Goal: Book appointment/travel/reservation

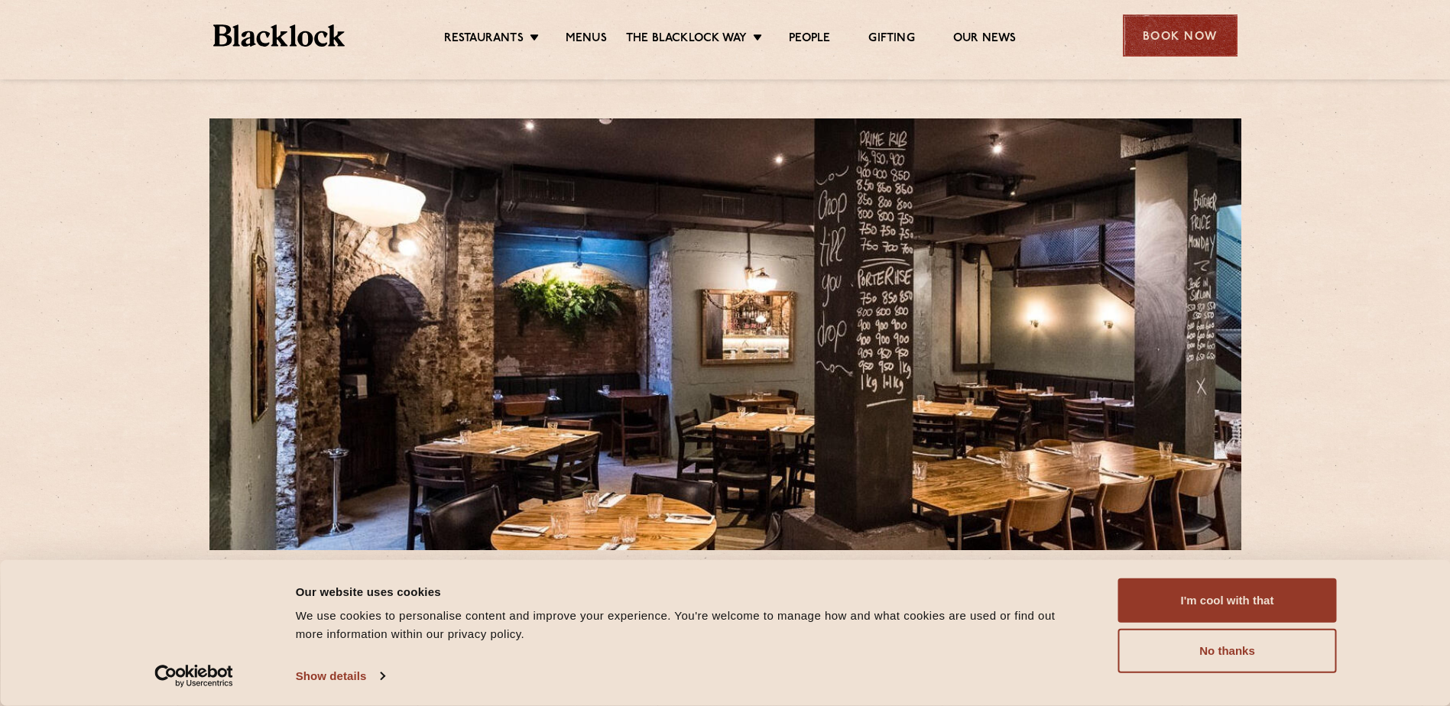
click at [1178, 31] on div "Book Now" at bounding box center [1180, 36] width 115 height 42
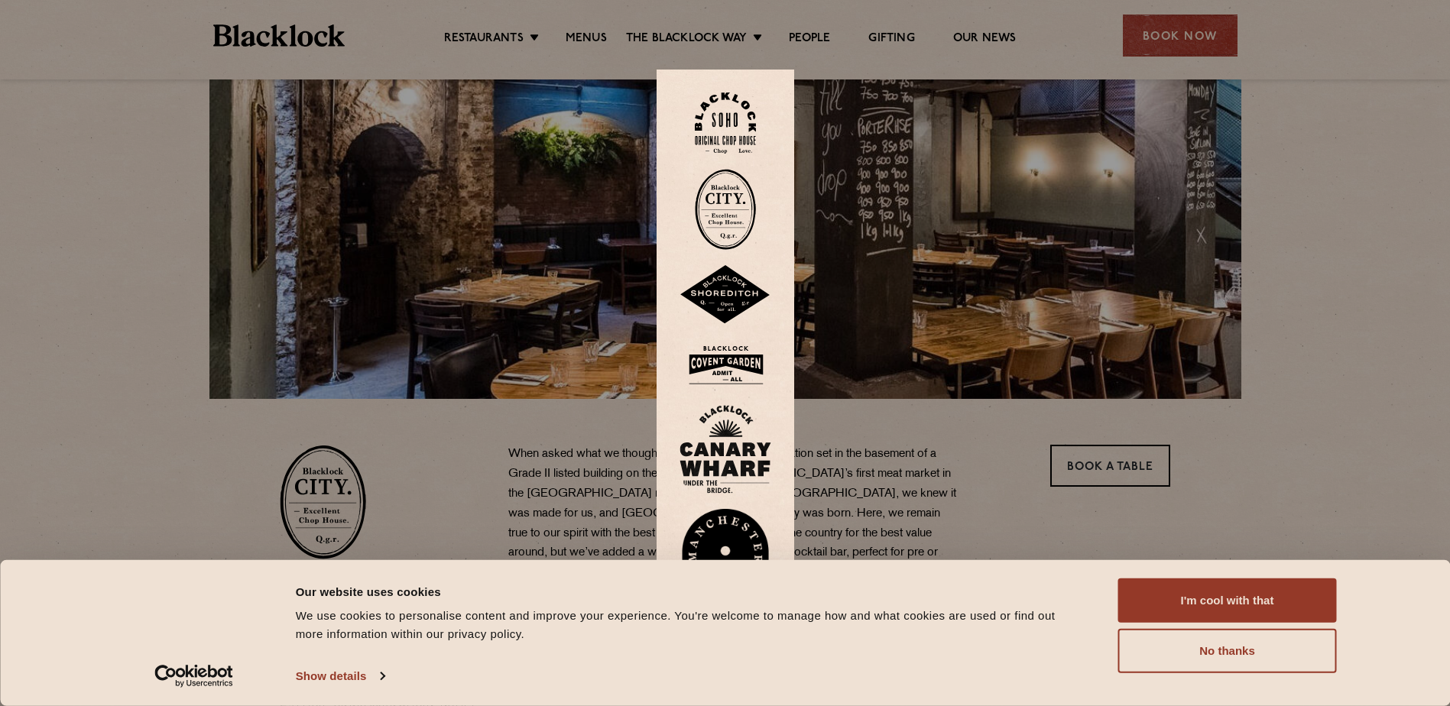
scroll to position [153, 0]
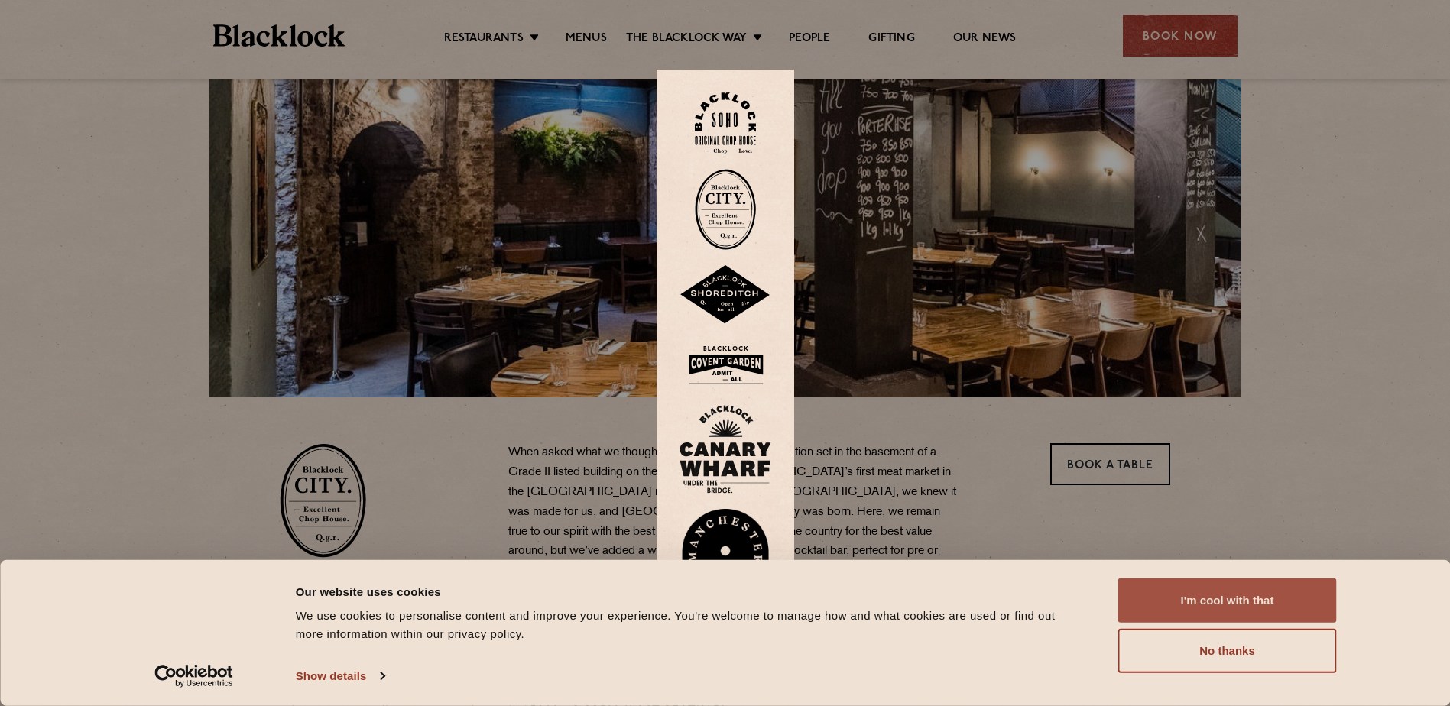
click at [1236, 604] on button "I'm cool with that" at bounding box center [1227, 600] width 219 height 44
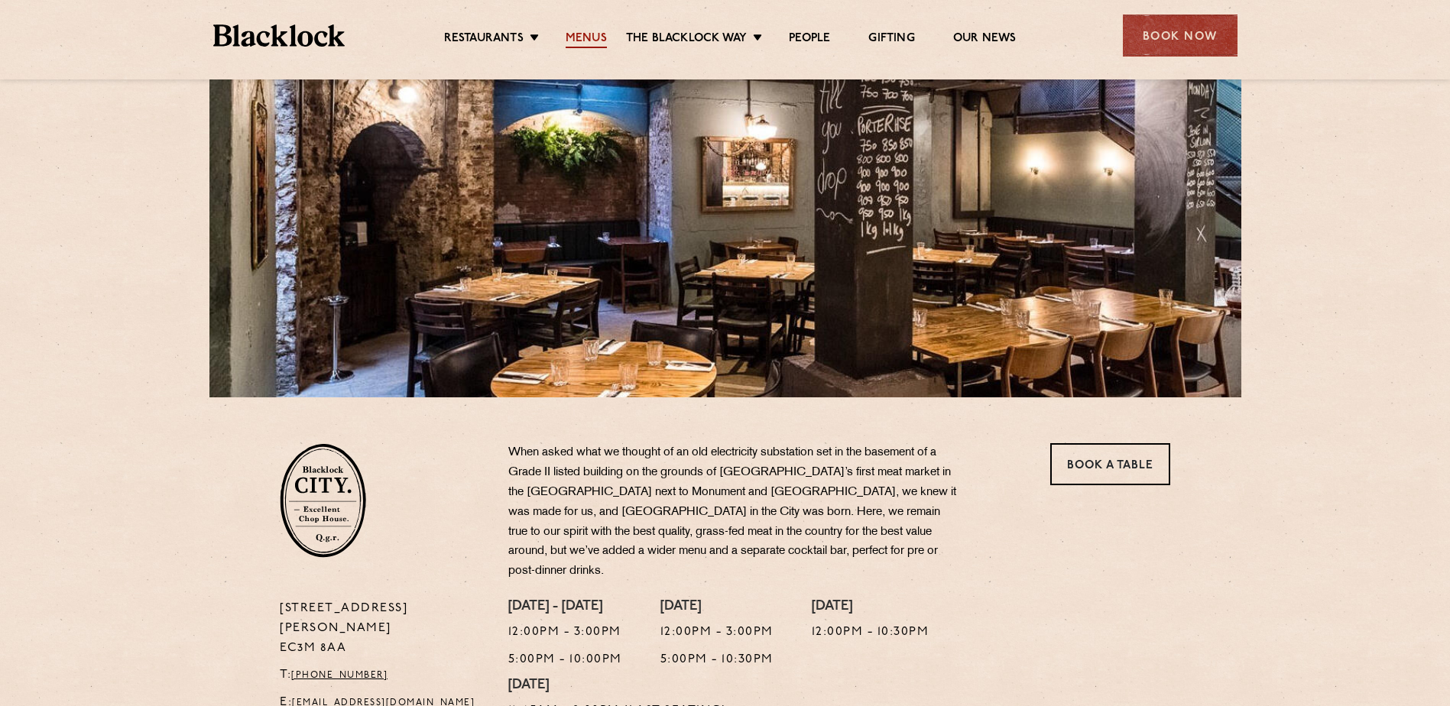
click at [595, 37] on link "Menus" at bounding box center [585, 39] width 41 height 17
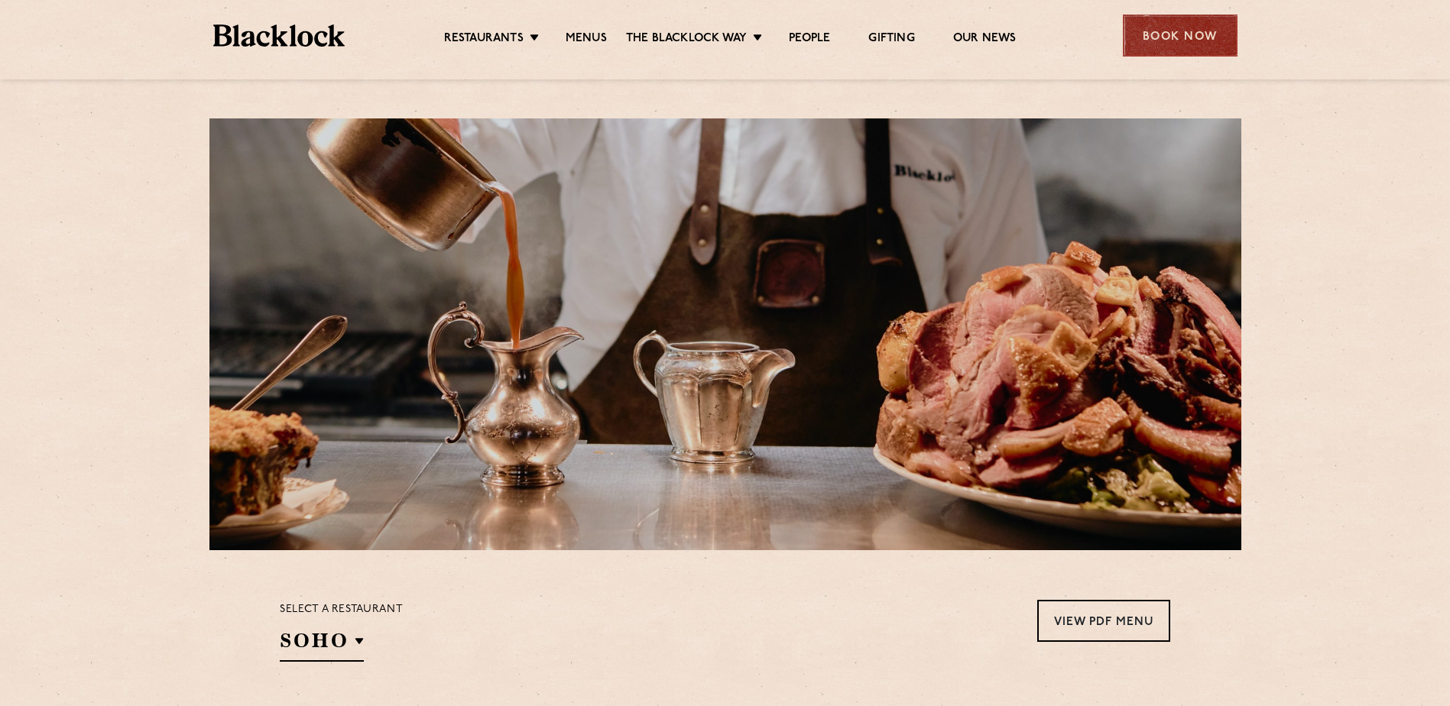
click at [1175, 42] on div "Book Now" at bounding box center [1180, 36] width 115 height 42
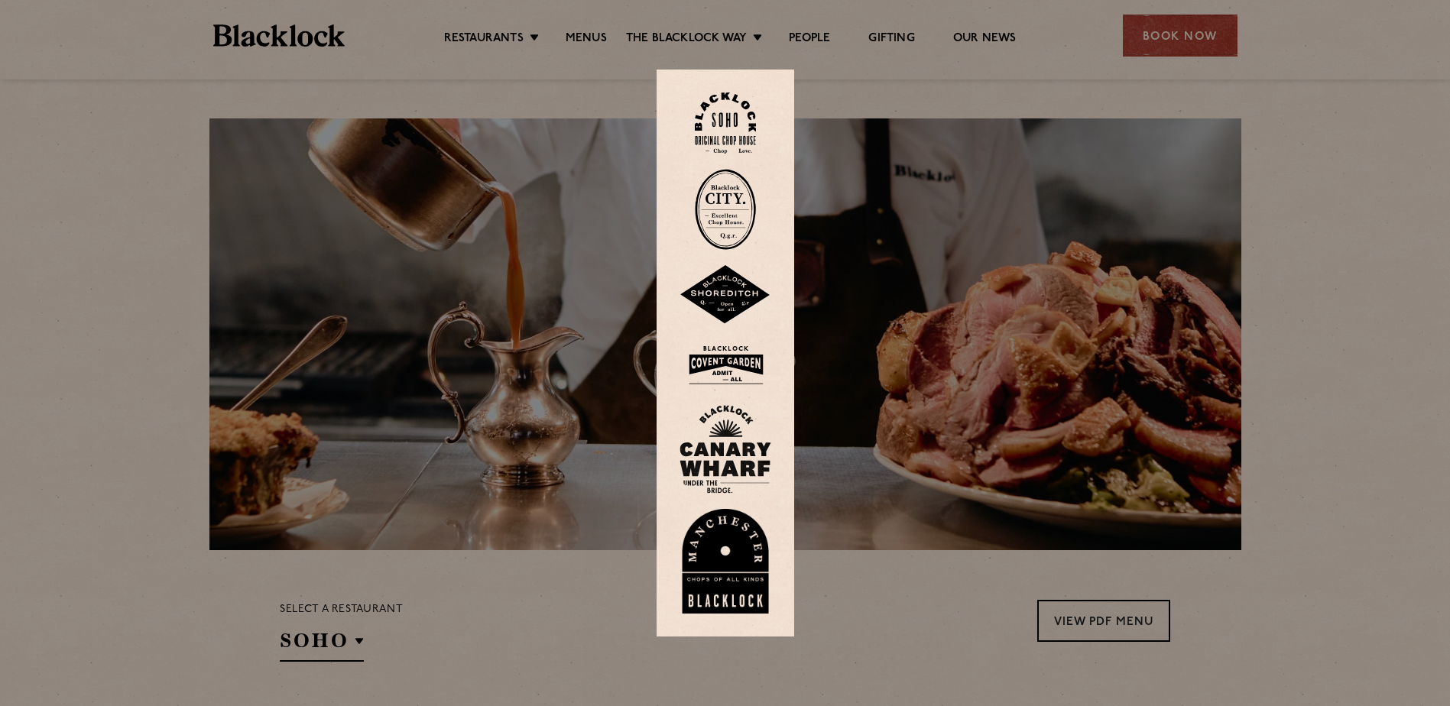
click at [1288, 588] on div at bounding box center [725, 353] width 1450 height 706
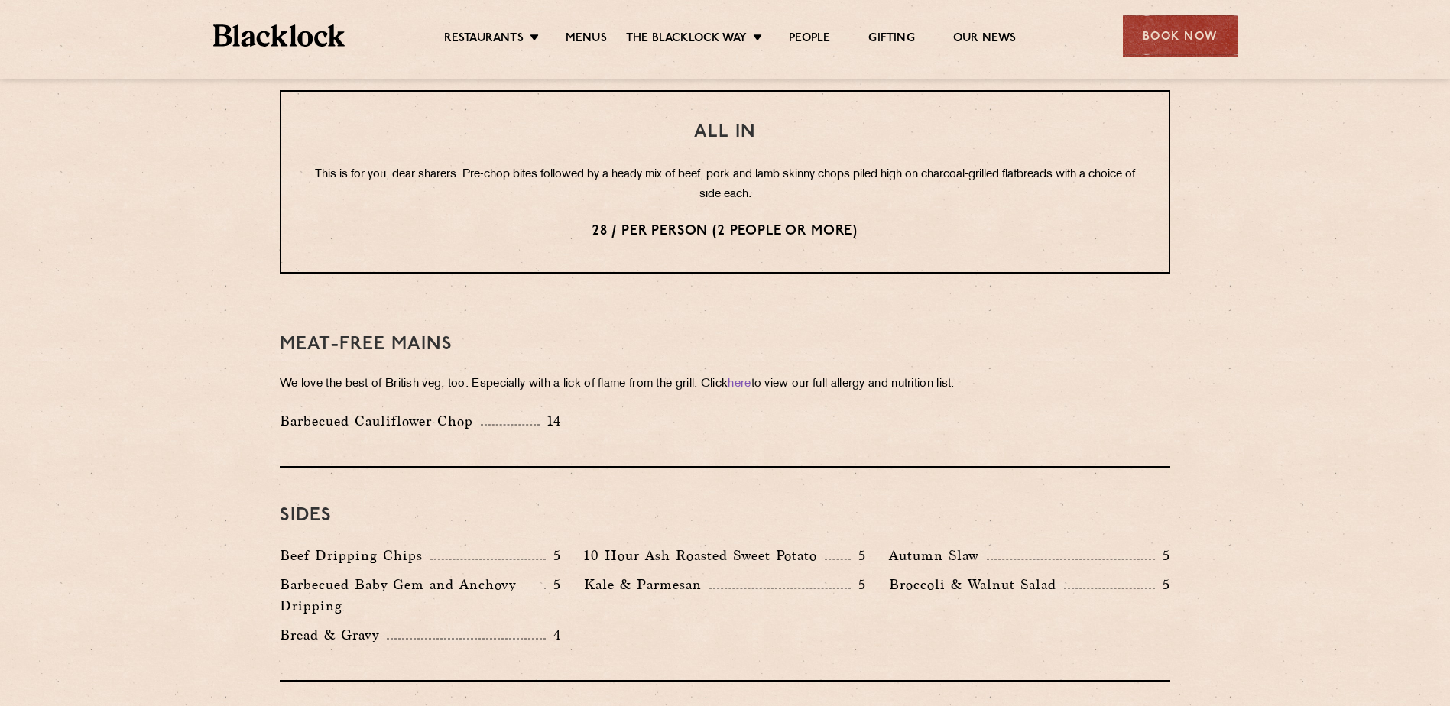
scroll to position [1910, 0]
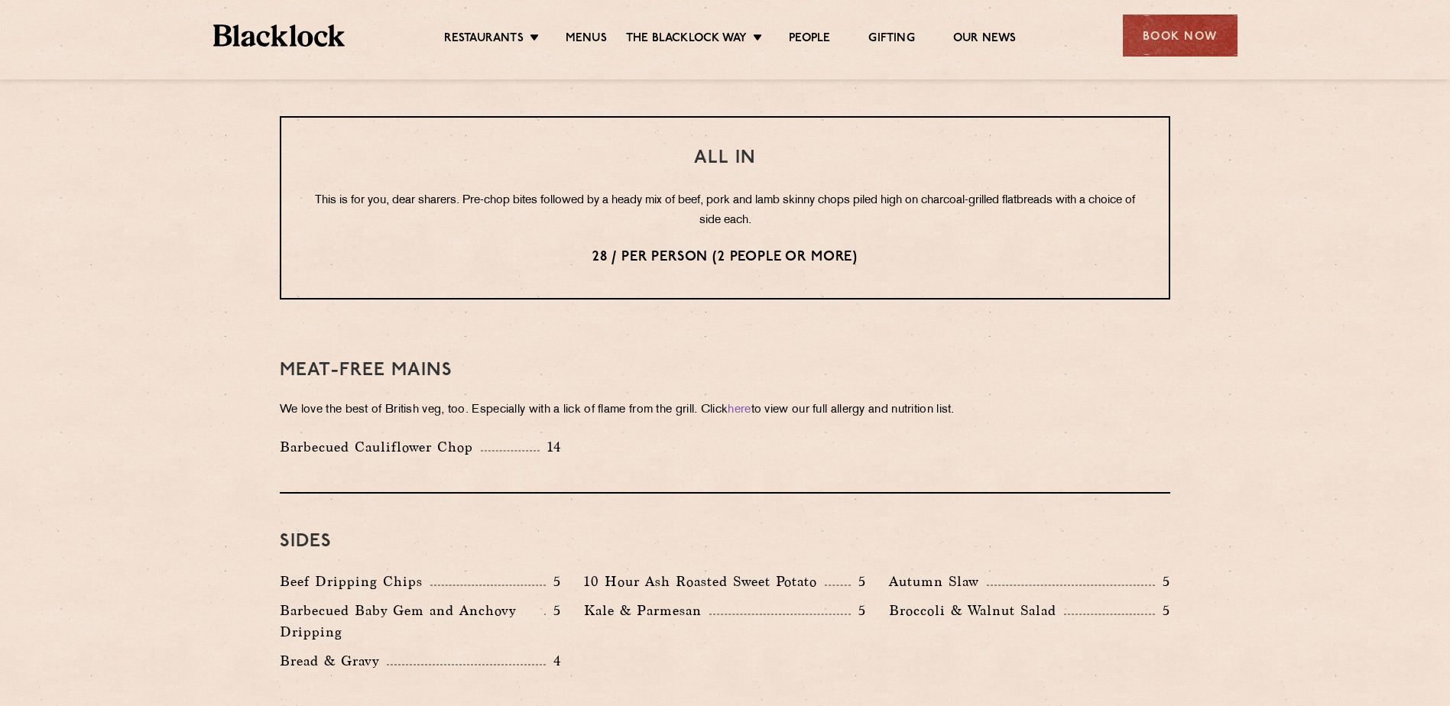
click at [1168, 27] on div "Book Now" at bounding box center [1180, 36] width 115 height 42
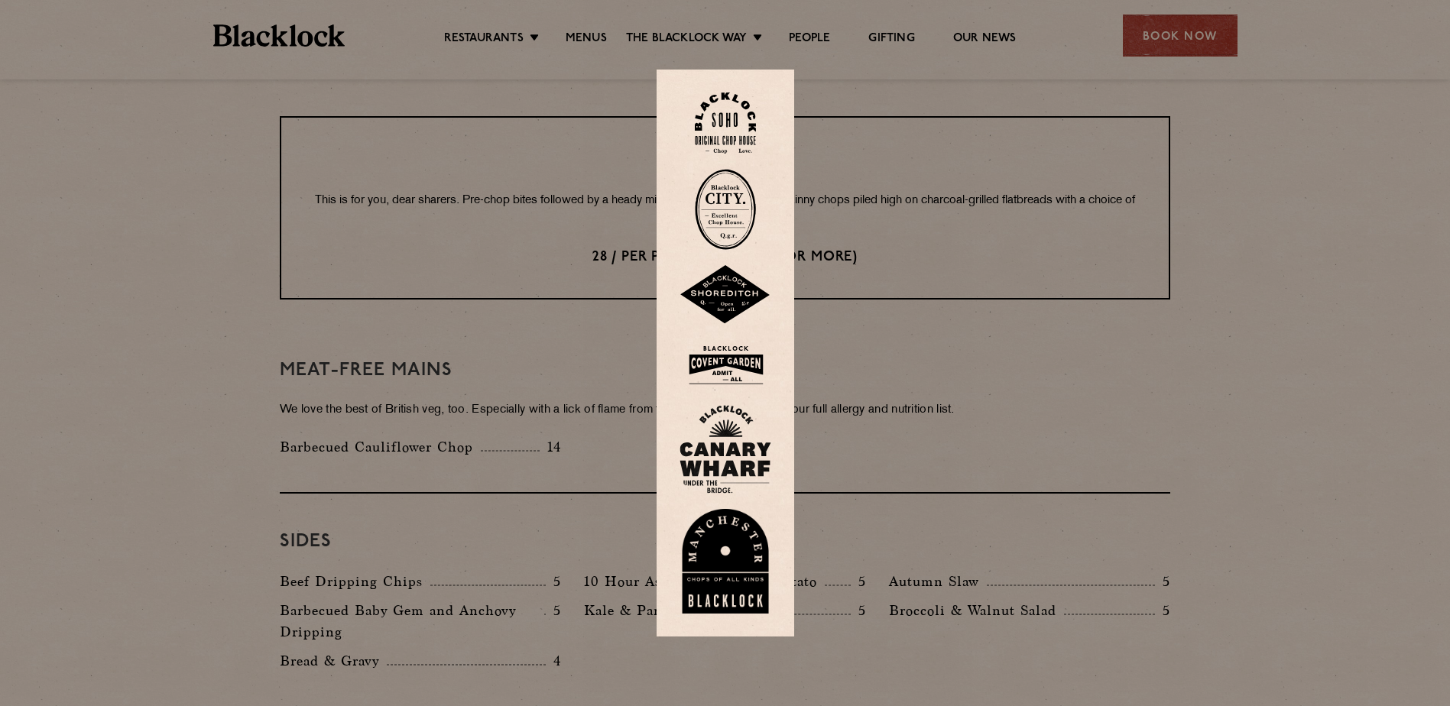
click at [731, 215] on img at bounding box center [725, 209] width 61 height 81
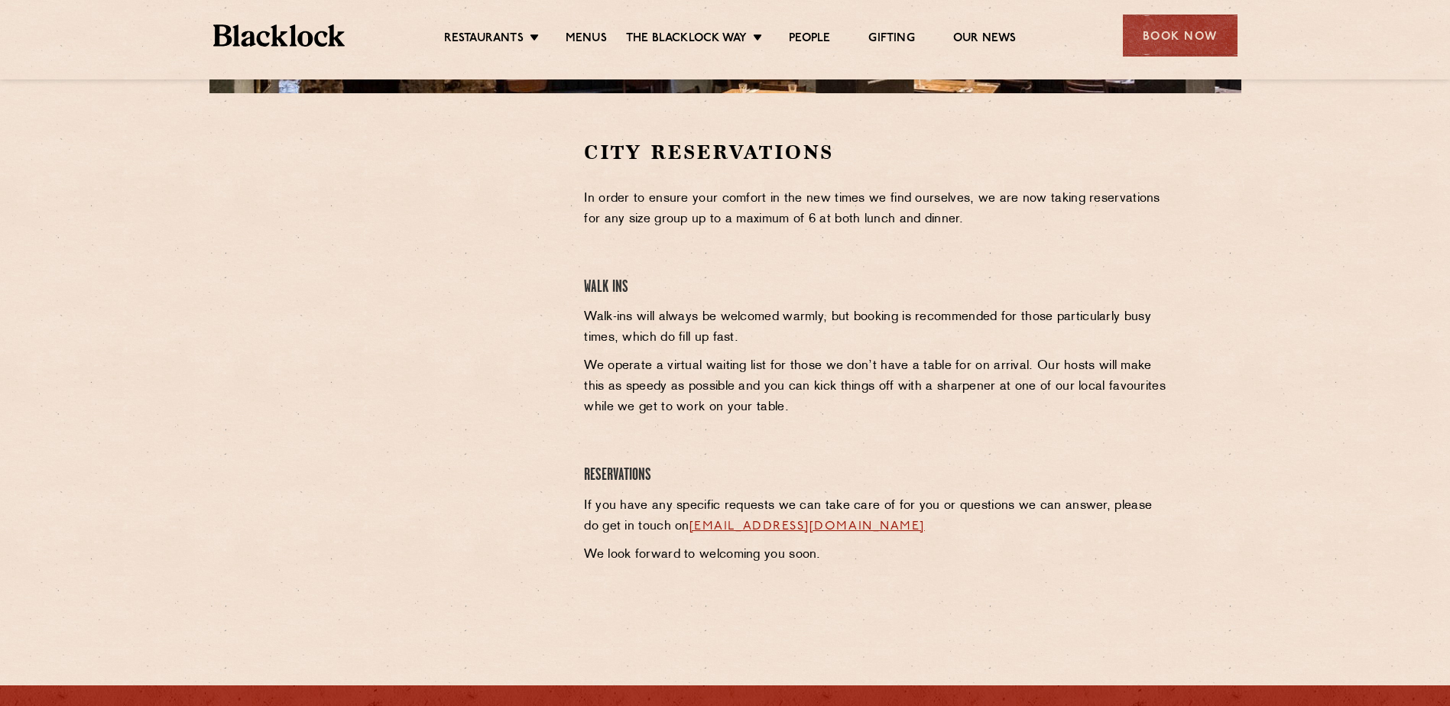
scroll to position [459, 0]
